Goal: Check status: Check status

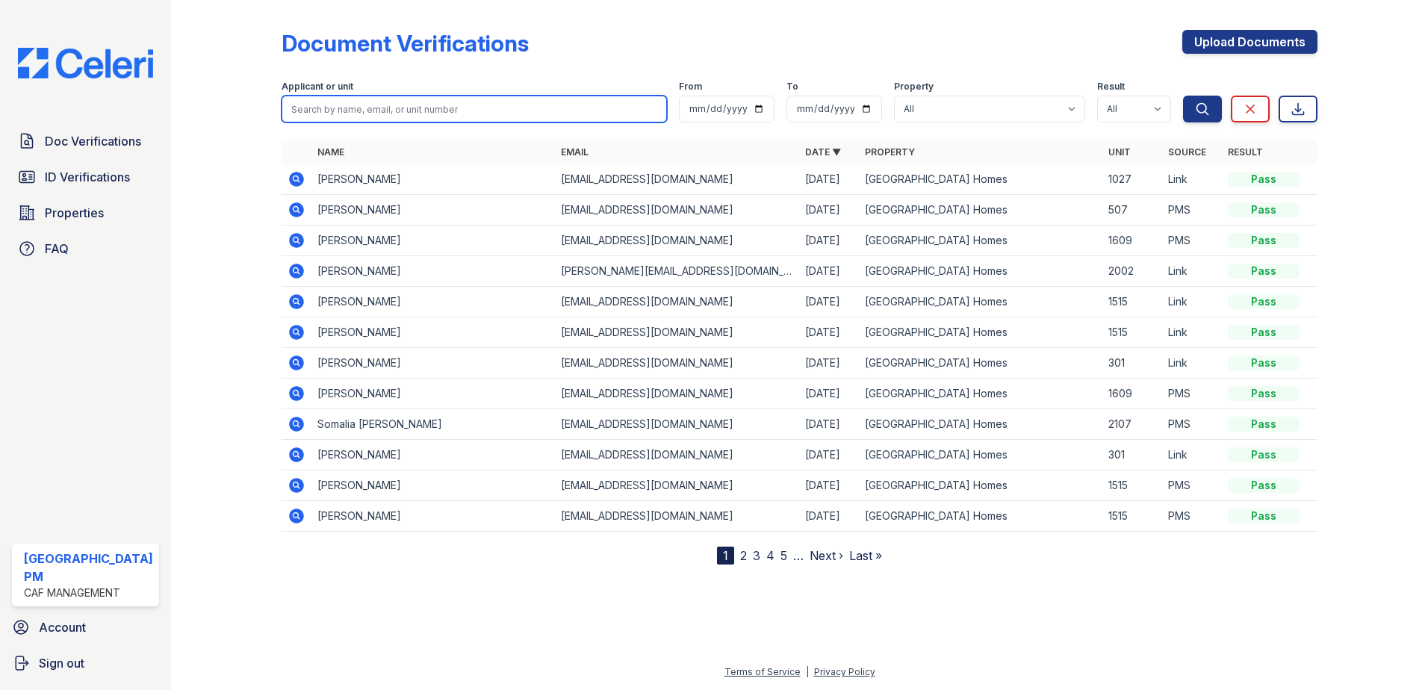
click at [382, 109] on input "search" at bounding box center [475, 109] width 386 height 27
type input "tiairan"
click at [1183, 96] on button "Search" at bounding box center [1202, 109] width 39 height 27
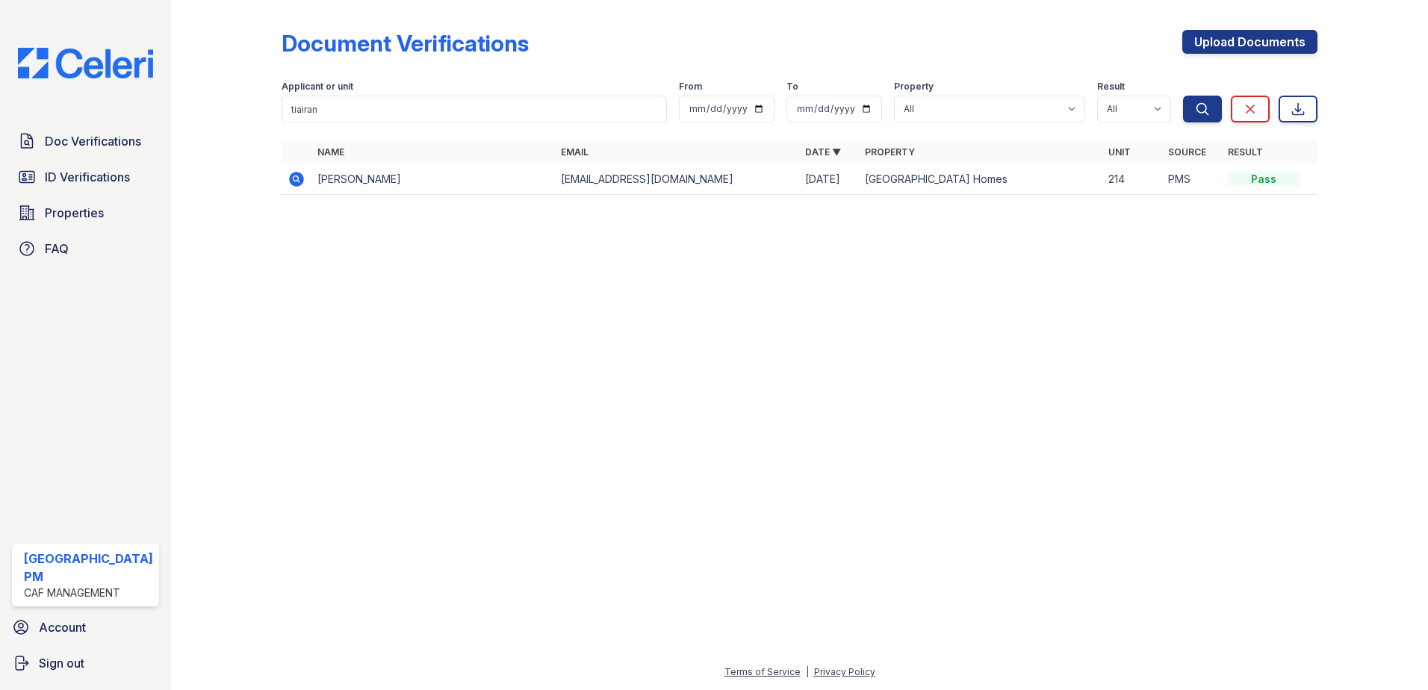
click at [295, 177] on icon at bounding box center [295, 178] width 4 height 4
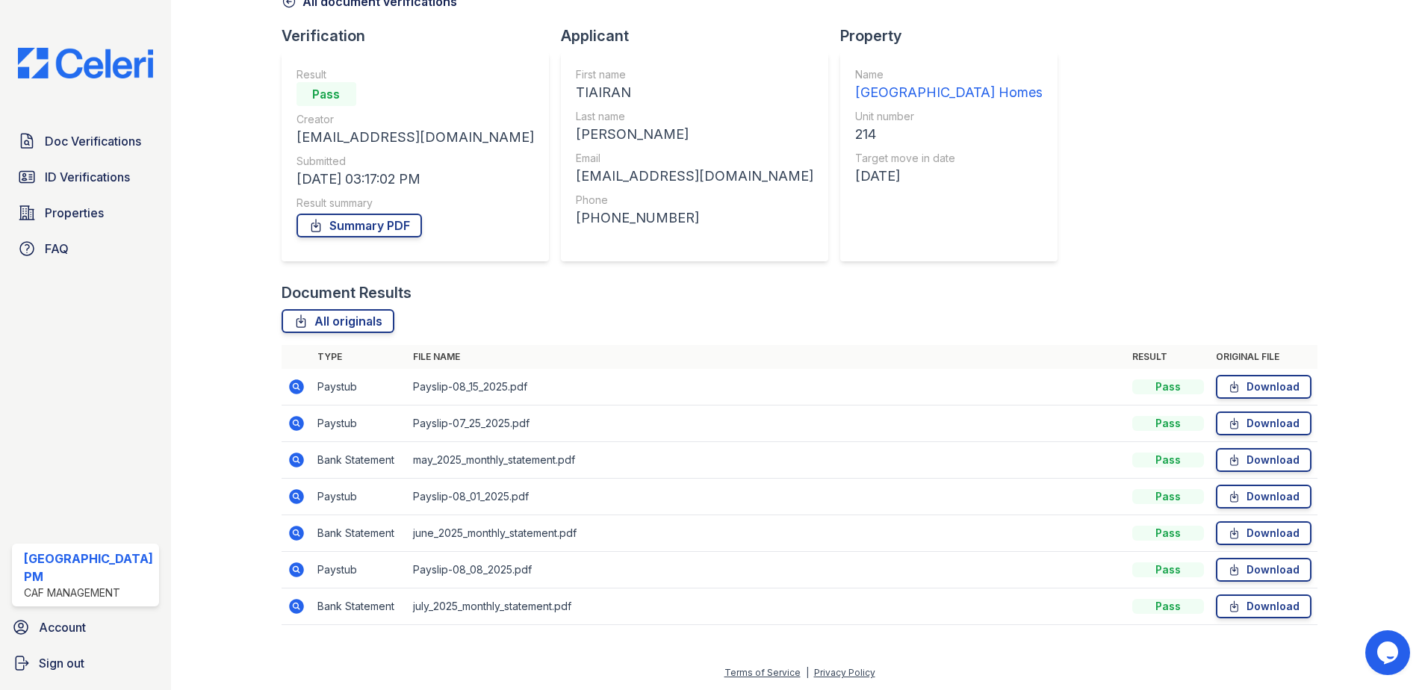
scroll to position [86, 0]
click at [291, 382] on icon at bounding box center [296, 386] width 15 height 15
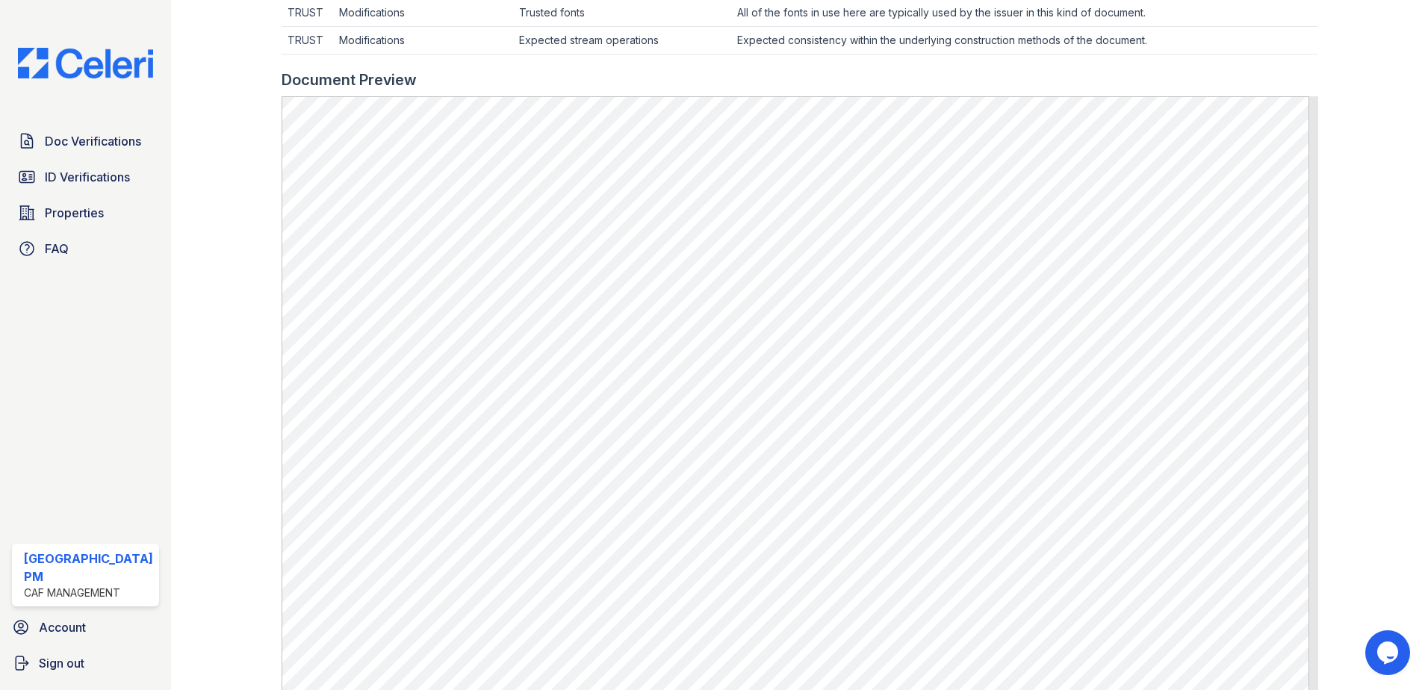
scroll to position [523, 0]
